Goal: Information Seeking & Learning: Learn about a topic

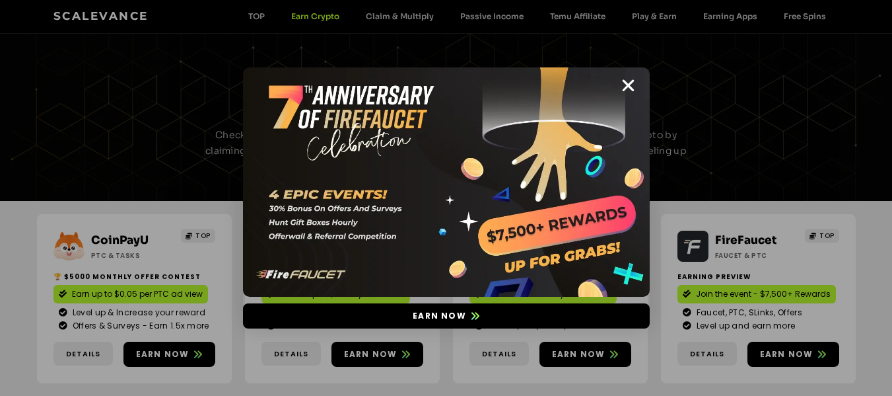
scroll to position [396, 0]
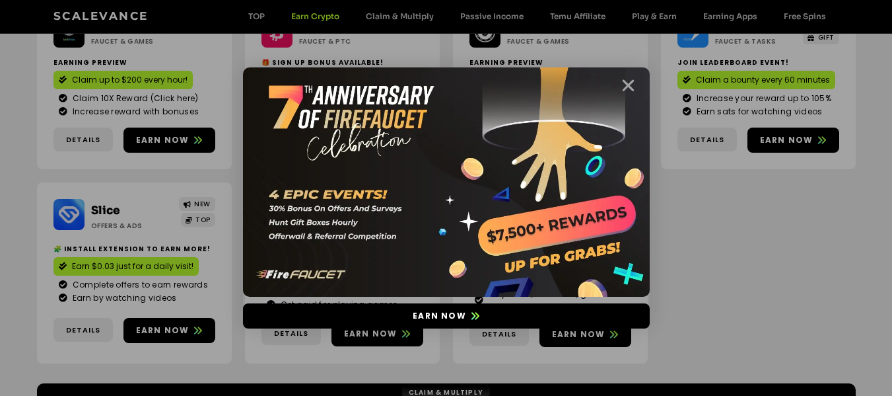
drag, startPoint x: 0, startPoint y: 0, endPoint x: 625, endPoint y: 84, distance: 630.5
click at [625, 84] on icon "Close" at bounding box center [628, 85] width 17 height 17
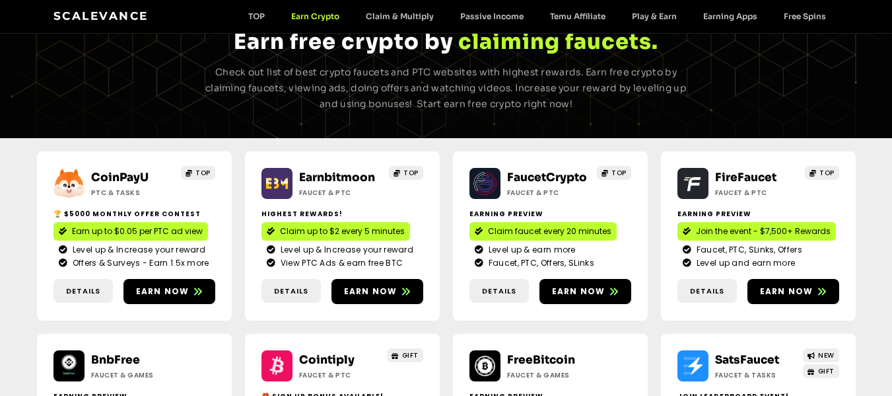
scroll to position [0, 0]
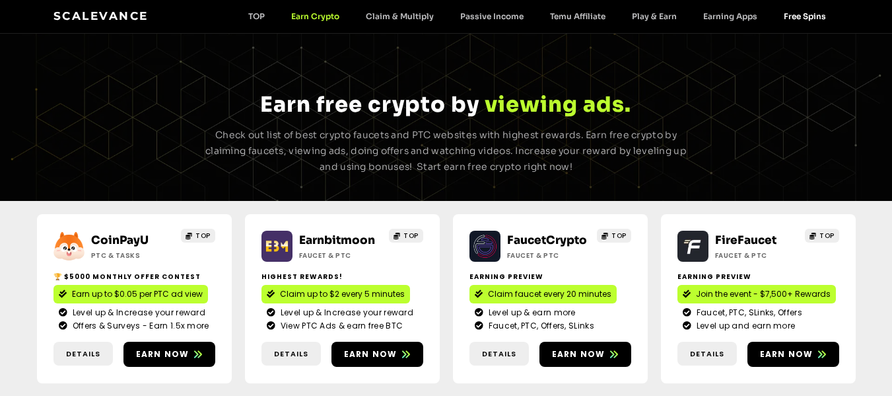
click at [800, 16] on link "Free Spins" at bounding box center [805, 16] width 69 height 10
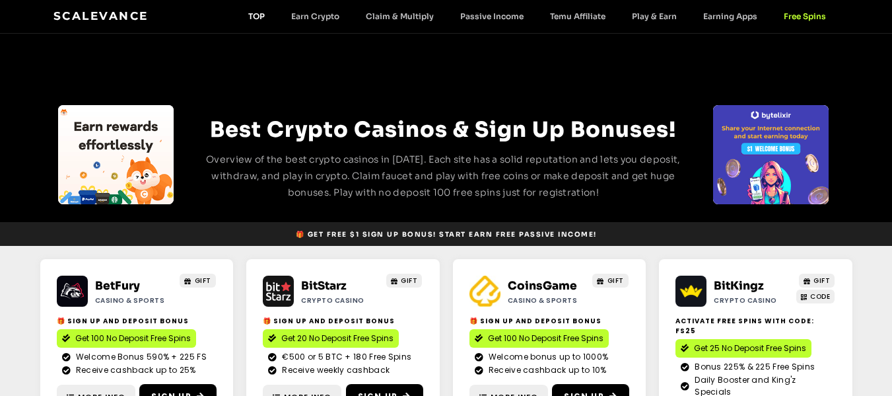
click at [256, 15] on link "TOP" at bounding box center [256, 16] width 43 height 10
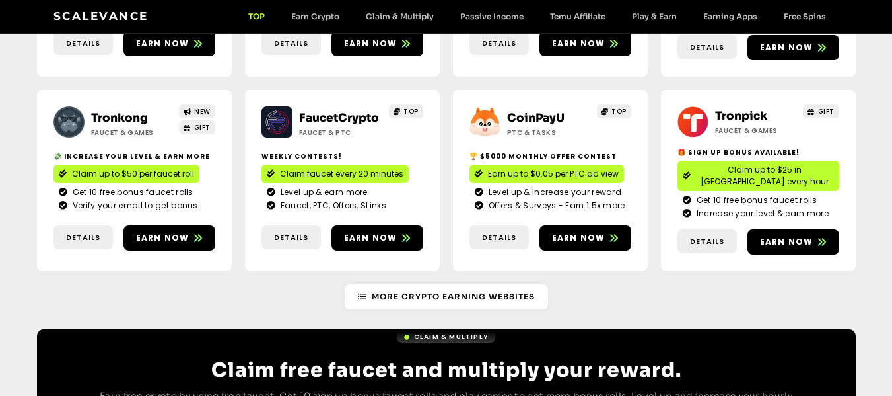
scroll to position [330, 0]
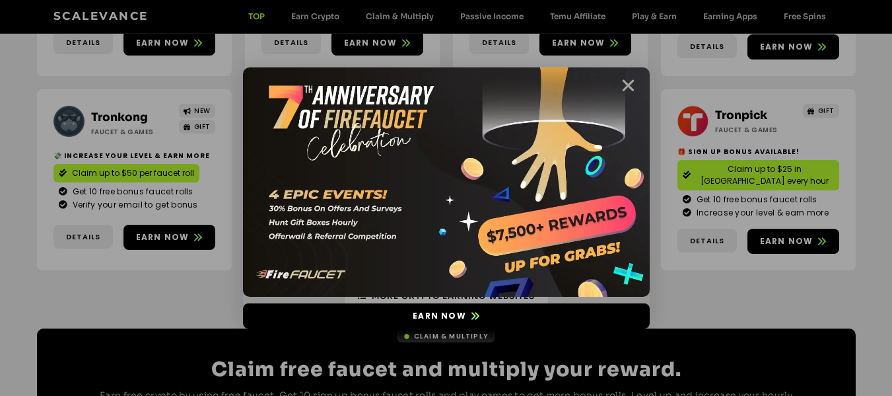
click at [632, 85] on icon "Close" at bounding box center [628, 85] width 17 height 17
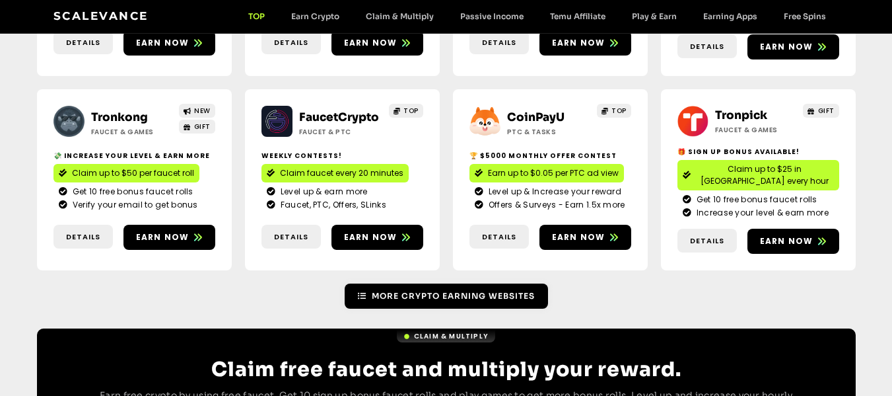
click at [394, 290] on span "More Crypto Earning Websites" at bounding box center [453, 296] width 163 height 12
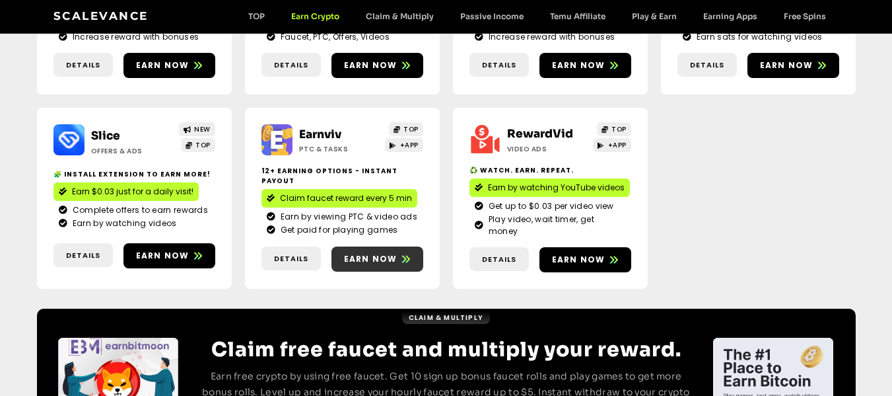
scroll to position [575, 0]
